Goal: Contribute content: Contribute content

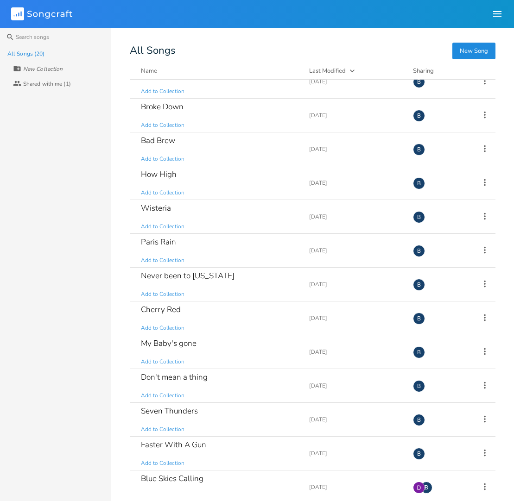
scroll to position [262, 0]
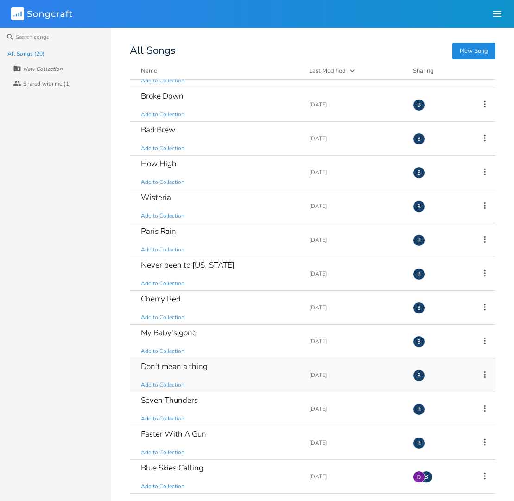
click at [183, 371] on div "Don't mean a thing" at bounding box center [174, 367] width 67 height 8
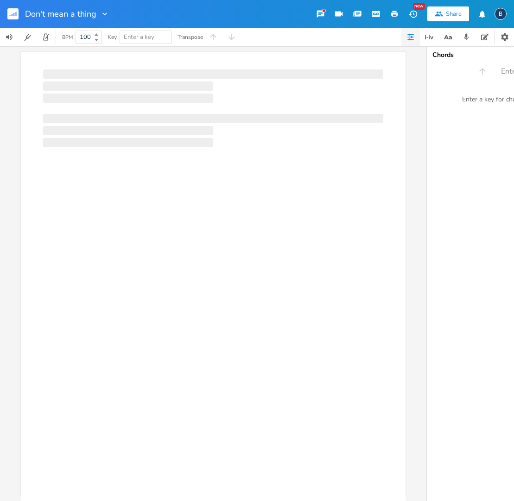
scroll to position [0, 0]
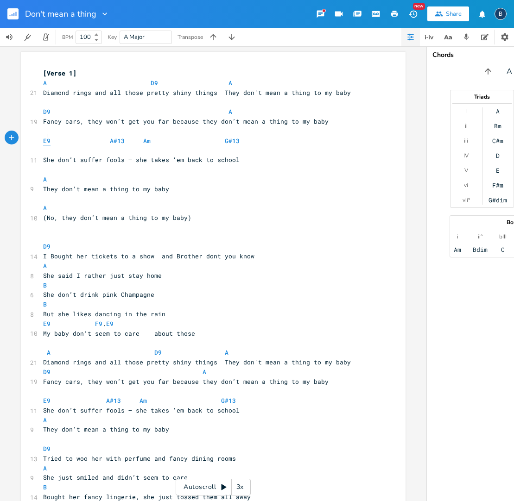
click at [44, 137] on span "E9" at bounding box center [46, 141] width 7 height 9
click at [48, 137] on span "E9 A#13 Am G#13" at bounding box center [210, 146] width 334 height 18
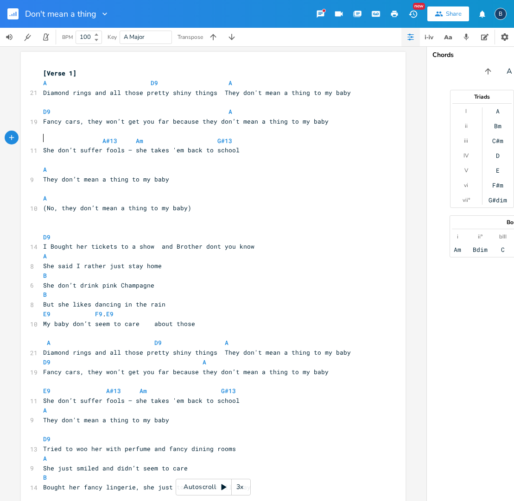
type textarea "n"
type textarea "bm"
click at [42, 148] on li "Bm" at bounding box center [55, 148] width 29 height 10
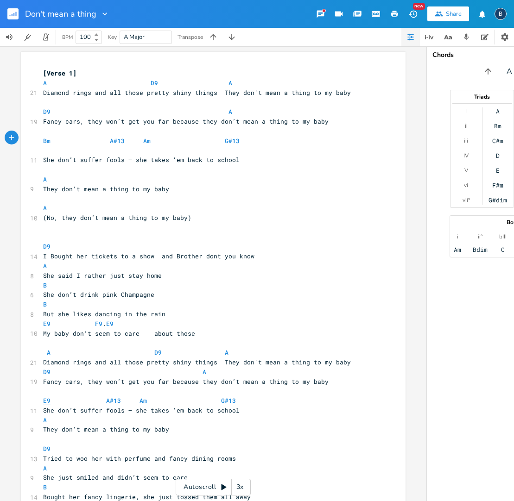
click at [47, 397] on span "E9" at bounding box center [46, 401] width 7 height 9
click at [51, 137] on span "Bm A#13 Am G#13" at bounding box center [210, 146] width 334 height 18
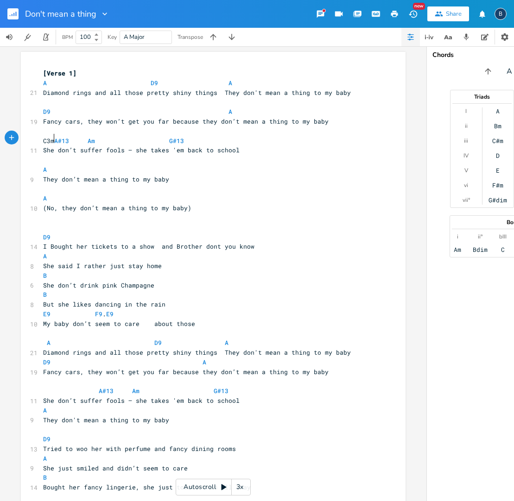
scroll to position [0, 11]
type textarea "C3m"
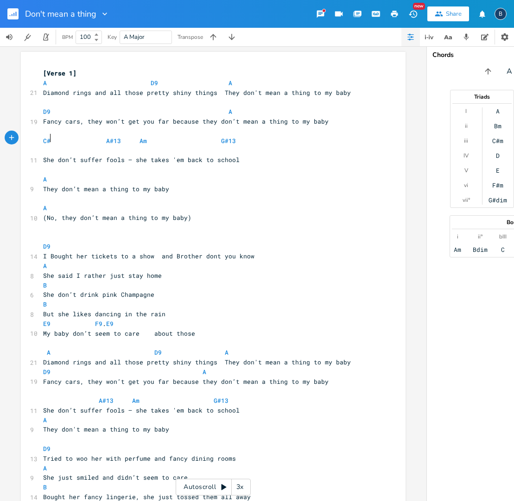
scroll to position [0, 3]
type textarea "#M"
click at [49, 397] on span "A#13 Am G#13" at bounding box center [176, 401] width 267 height 8
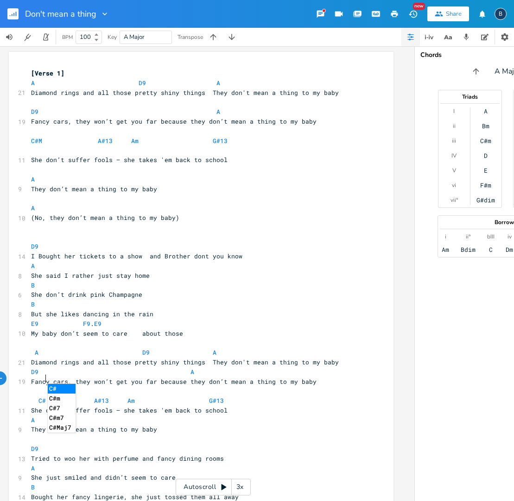
type textarea "C#"
click at [56, 396] on li "C#m" at bounding box center [62, 399] width 28 height 10
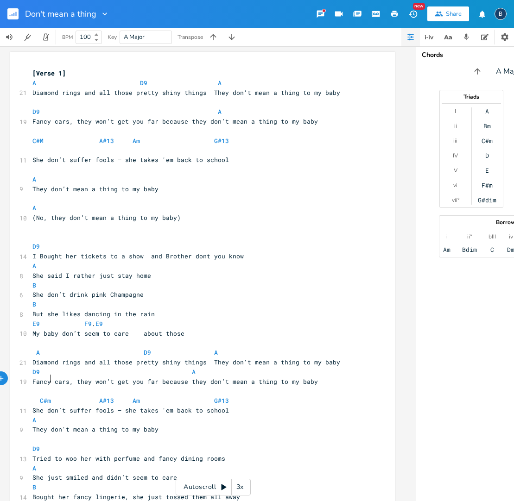
scroll to position [0, 9]
click at [177, 213] on pre "(No, they don’t mean a thing to my baby)" at bounding box center [199, 218] width 335 height 10
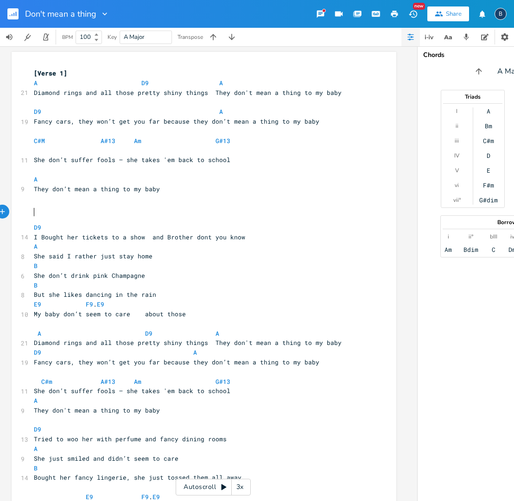
click at [32, 223] on pre "D9" at bounding box center [199, 228] width 335 height 10
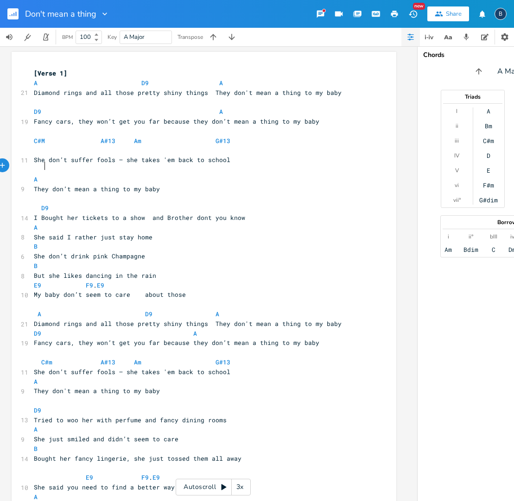
click at [146, 175] on pre "A" at bounding box center [199, 180] width 335 height 10
type textarea "E9"
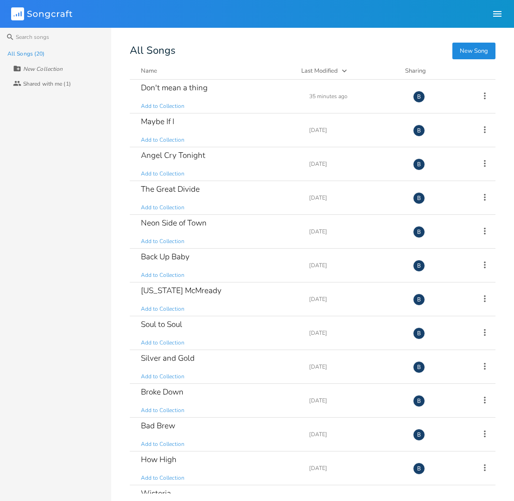
click at [59, 291] on div "All Songs (20) New Collection Collaborators Shared with me (1)" at bounding box center [55, 273] width 111 height 455
click at [481, 95] on icon at bounding box center [485, 96] width 10 height 10
click at [430, 155] on span "Collaborators Sharing" at bounding box center [422, 157] width 28 height 6
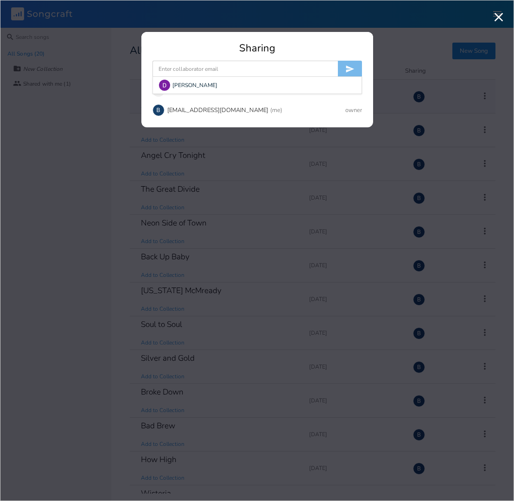
click at [184, 68] on input at bounding box center [244, 69] width 185 height 17
type input "[EMAIL_ADDRESS][DOMAIN_NAME]"
click at [353, 68] on icon "submit" at bounding box center [349, 68] width 9 height 9
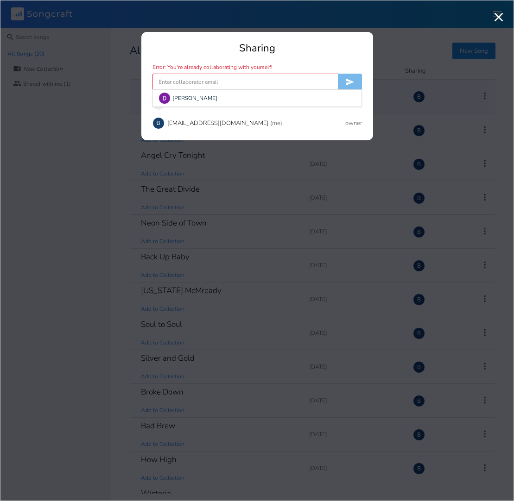
click at [219, 83] on input at bounding box center [244, 82] width 185 height 17
click at [272, 55] on div "Sharing Error: You're already collaborating with yourself! [PERSON_NAME] Unlock…" at bounding box center [257, 91] width 232 height 97
click at [197, 54] on div "Sharing Error: You're already collaborating with yourself! Unlock Private shari…" at bounding box center [257, 91] width 232 height 97
click at [501, 20] on icon "button" at bounding box center [498, 17] width 9 height 9
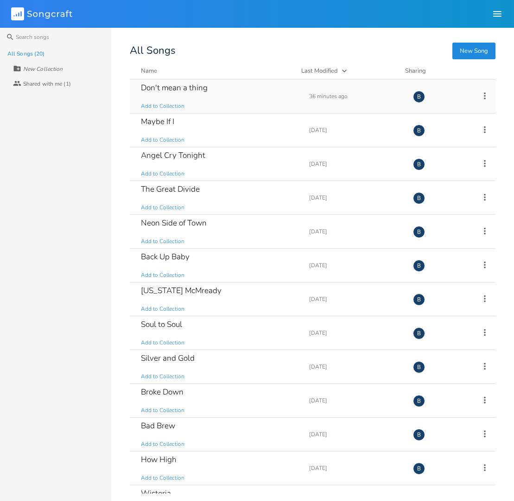
click at [190, 88] on div "Don't mean a thing" at bounding box center [174, 88] width 67 height 8
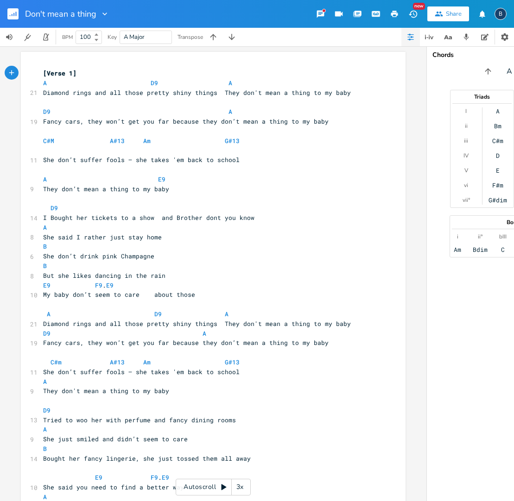
scroll to position [3, 0]
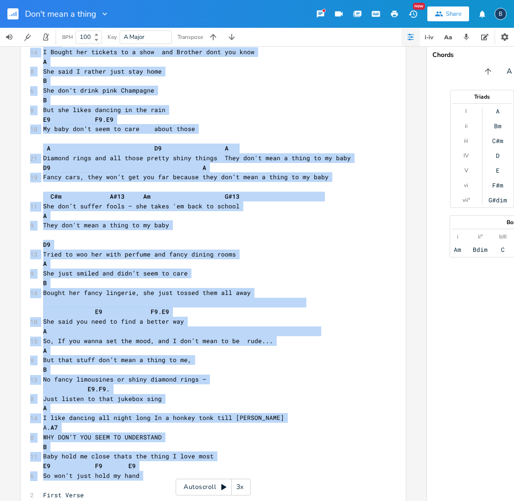
drag, startPoint x: 37, startPoint y: 57, endPoint x: 306, endPoint y: 455, distance: 480.1
click at [306, 455] on div "xxxxxxxxxx [Verse 1] A D9 A 21 Diamond rings and all those pretty shiny things …" at bounding box center [213, 204] width 385 height 637
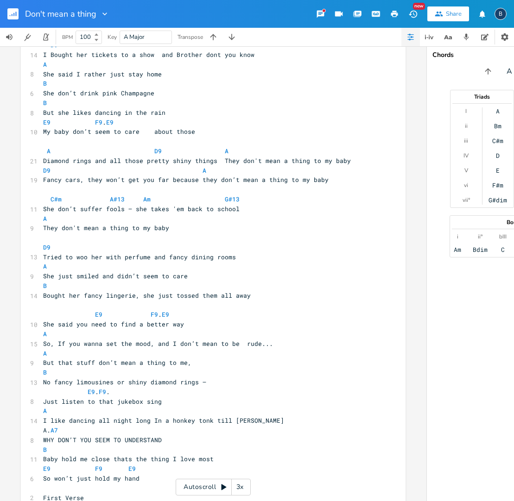
drag, startPoint x: 298, startPoint y: 456, endPoint x: 292, endPoint y: 454, distance: 6.7
click at [299, 484] on pre "​" at bounding box center [208, 489] width 335 height 10
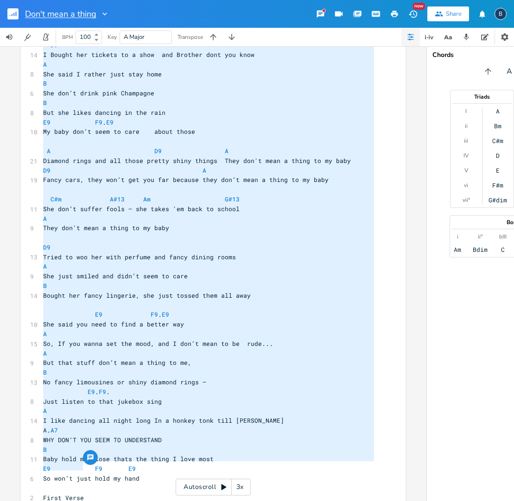
type textarea "lor’i dolo s ametc ad el sedd E5 T Incidi utl etdolor ma a enim adm Veniamq nos…"
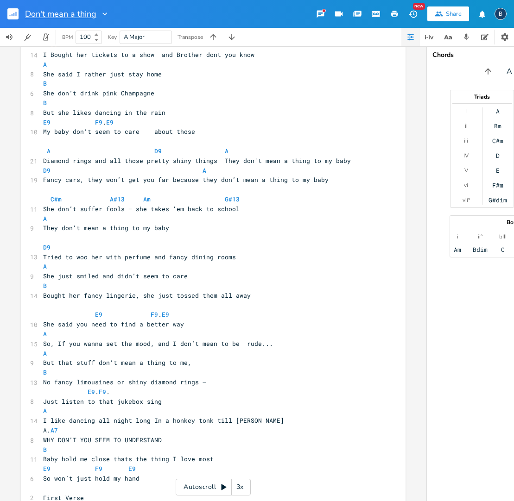
drag, startPoint x: 127, startPoint y: 468, endPoint x: 57, endPoint y: 15, distance: 459.0
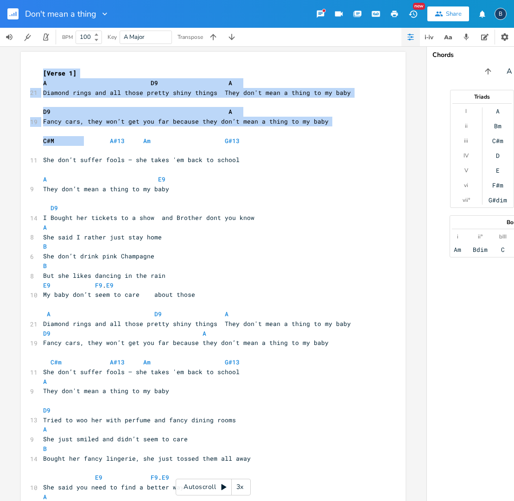
drag, startPoint x: 37, startPoint y: 66, endPoint x: 75, endPoint y: 135, distance: 79.2
click at [81, 139] on div "x [Verse 1] A D9 A 21 Diamond rings and all those pretty shiny things They don'…" at bounding box center [213, 370] width 385 height 637
click at [29, 70] on div "x [Verse 1] A D9 A 21 Diamond rings and all those pretty shiny things They don'…" at bounding box center [213, 370] width 385 height 637
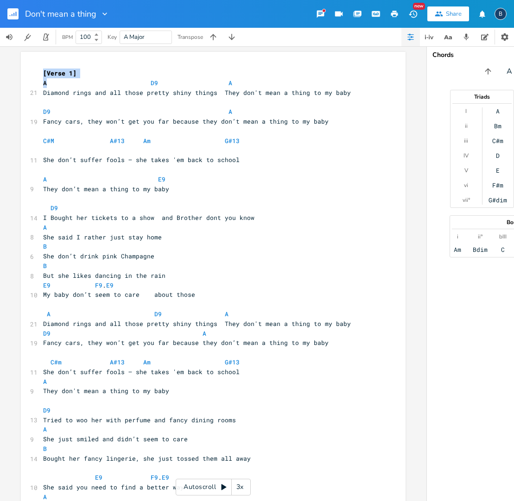
drag, startPoint x: 32, startPoint y: 73, endPoint x: 43, endPoint y: 70, distance: 11.0
click at [45, 78] on div "x [Verse 1] A D9 A 21 Diamond rings and all those pretty shiny things They don'…" at bounding box center [213, 370] width 385 height 637
click at [34, 62] on div "x [Verse 1] A D9 A 21 Diamond rings and all those pretty shiny things They don'…" at bounding box center [213, 370] width 385 height 637
drag, startPoint x: 387, startPoint y: 114, endPoint x: 331, endPoint y: 107, distance: 56.5
click at [383, 114] on div "x [Verse 1] A D9 A 21 Diamond rings and all those pretty shiny things They don'…" at bounding box center [220, 372] width 358 height 611
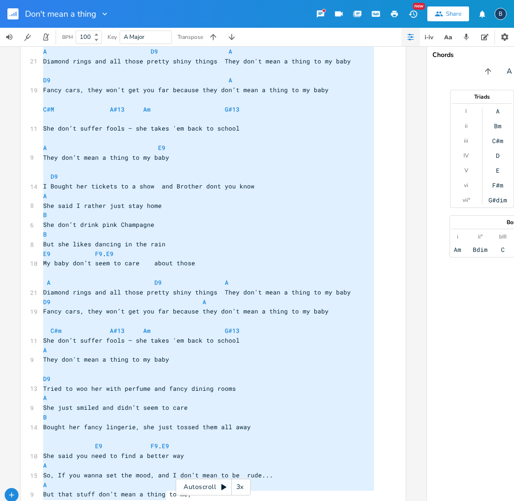
type textarea "[Lorem 6] I D8 S Ametcon adipi eli sed doeiu tempor incid utlabo Etdo mag'a eni…"
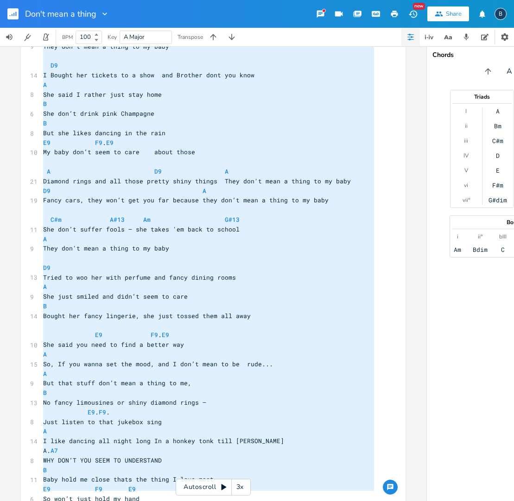
drag, startPoint x: 40, startPoint y: 68, endPoint x: 165, endPoint y: 502, distance: 451.7
click at [165, 501] on html "Don't mean a thing New Share B BPM 100 Key A Major Transpose x [Verse 1] A D9 A…" at bounding box center [257, 250] width 514 height 501
